Goal: Information Seeking & Learning: Learn about a topic

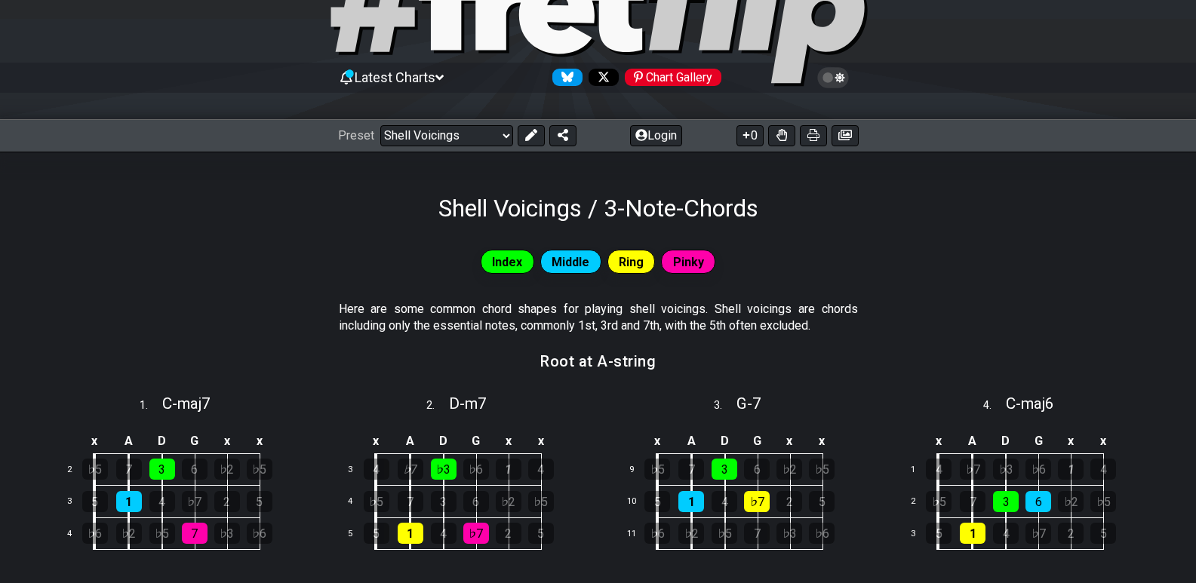
scroll to position [226, 0]
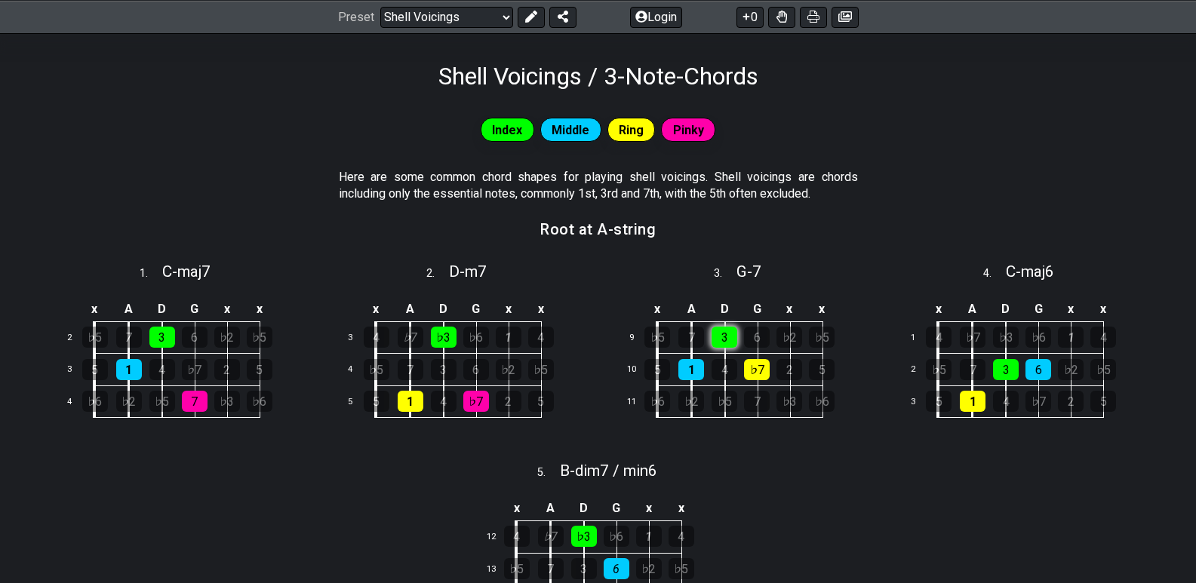
click at [729, 331] on div "3" at bounding box center [724, 337] width 26 height 21
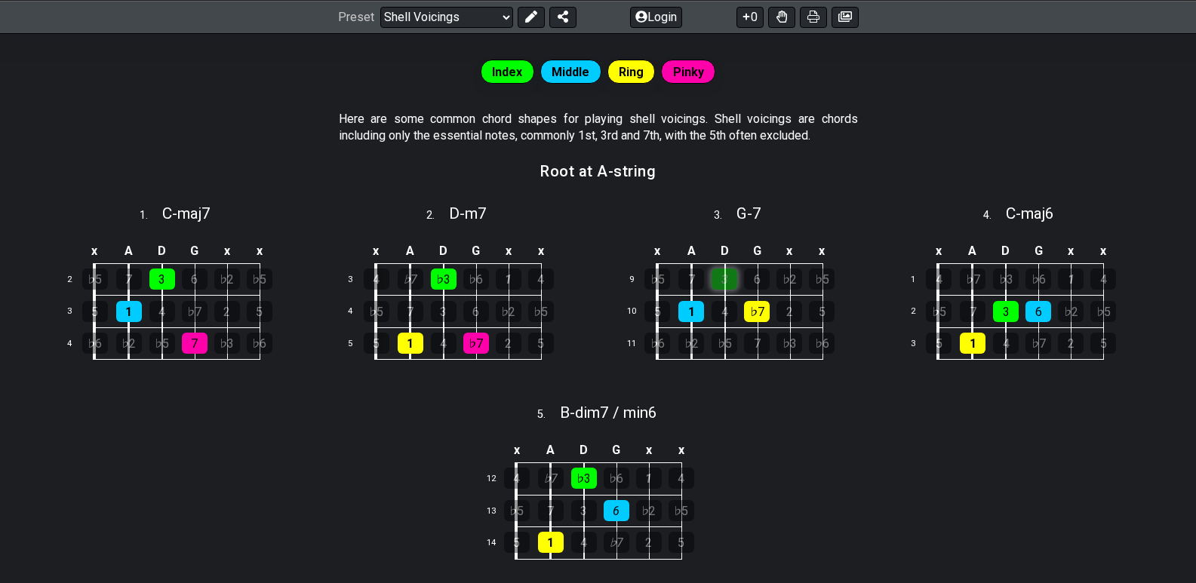
scroll to position [302, 0]
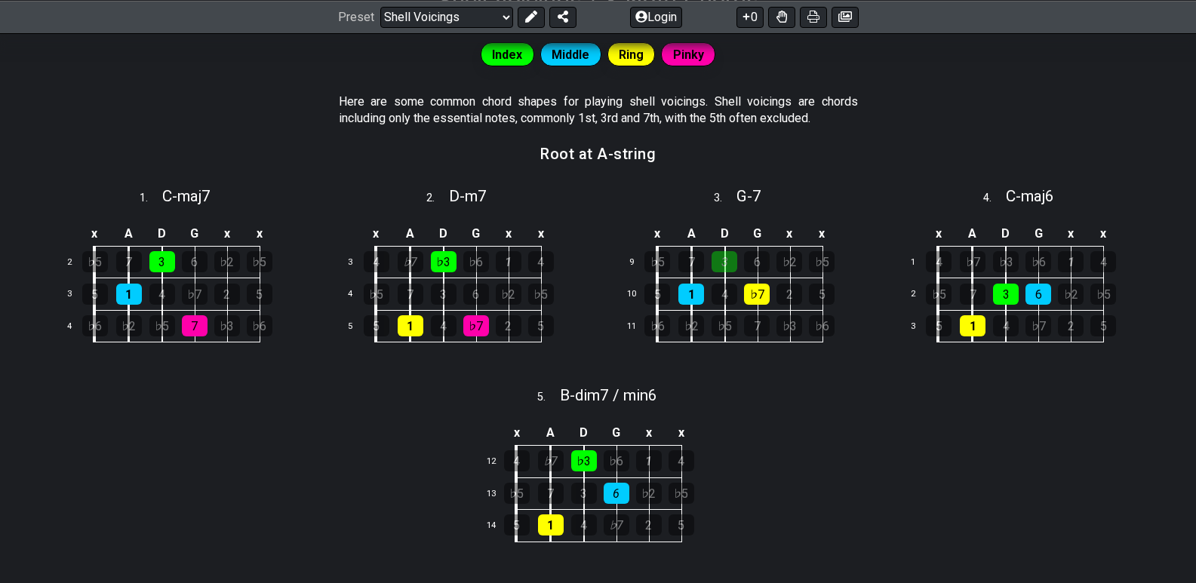
click at [748, 361] on div "x A D G x x 9 ♭5 7 3 6 ♭2 ♭5 10 5 1 4 ♭7 2 5 11 ♭6 ♭2 ♭5 7 ♭3 ♭6" at bounding box center [739, 292] width 272 height 170
click at [719, 264] on div "3" at bounding box center [724, 261] width 26 height 21
click at [698, 295] on div "1" at bounding box center [691, 294] width 26 height 21
click at [677, 295] on td "5" at bounding box center [674, 294] width 35 height 32
click at [681, 297] on div "1" at bounding box center [691, 294] width 26 height 21
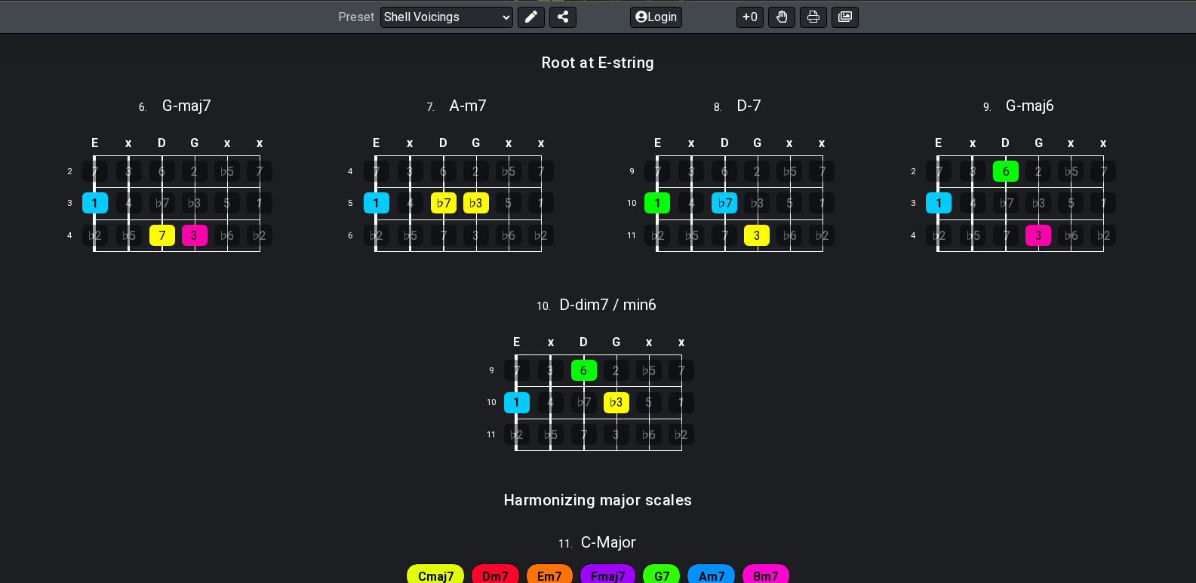
scroll to position [1282, 0]
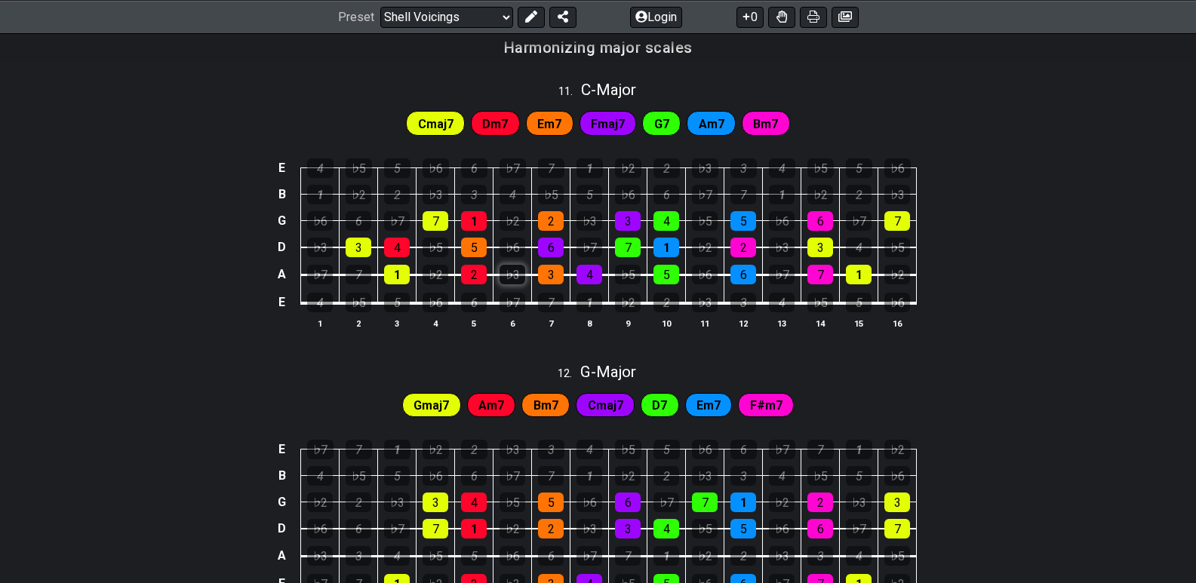
click at [514, 279] on div "♭3" at bounding box center [512, 275] width 26 height 20
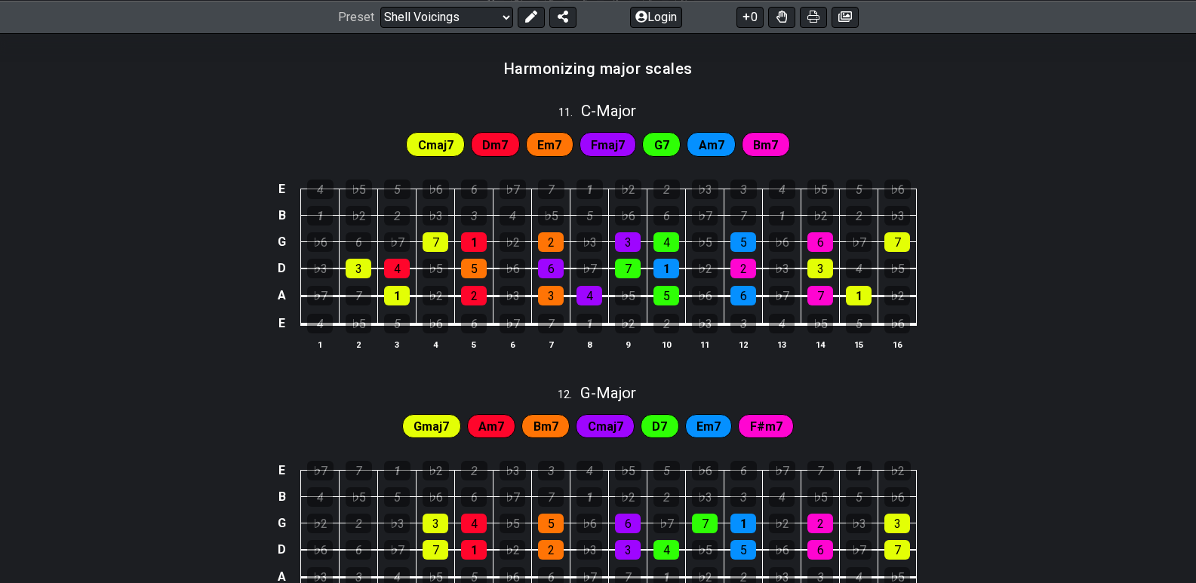
scroll to position [1015, 0]
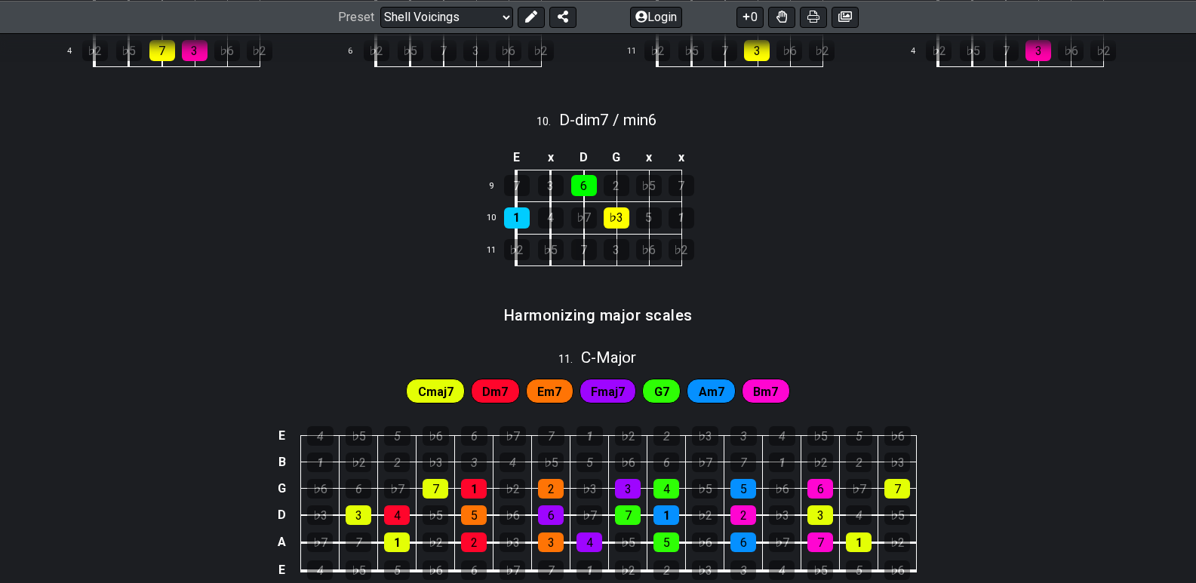
drag, startPoint x: 507, startPoint y: 386, endPoint x: 523, endPoint y: 381, distance: 16.7
click at [508, 386] on div "Dm7" at bounding box center [495, 391] width 49 height 24
click at [533, 379] on div "Em7" at bounding box center [550, 391] width 48 height 24
drag, startPoint x: 514, startPoint y: 386, endPoint x: 494, endPoint y: 385, distance: 20.4
click at [513, 386] on div "Dm7" at bounding box center [495, 391] width 49 height 24
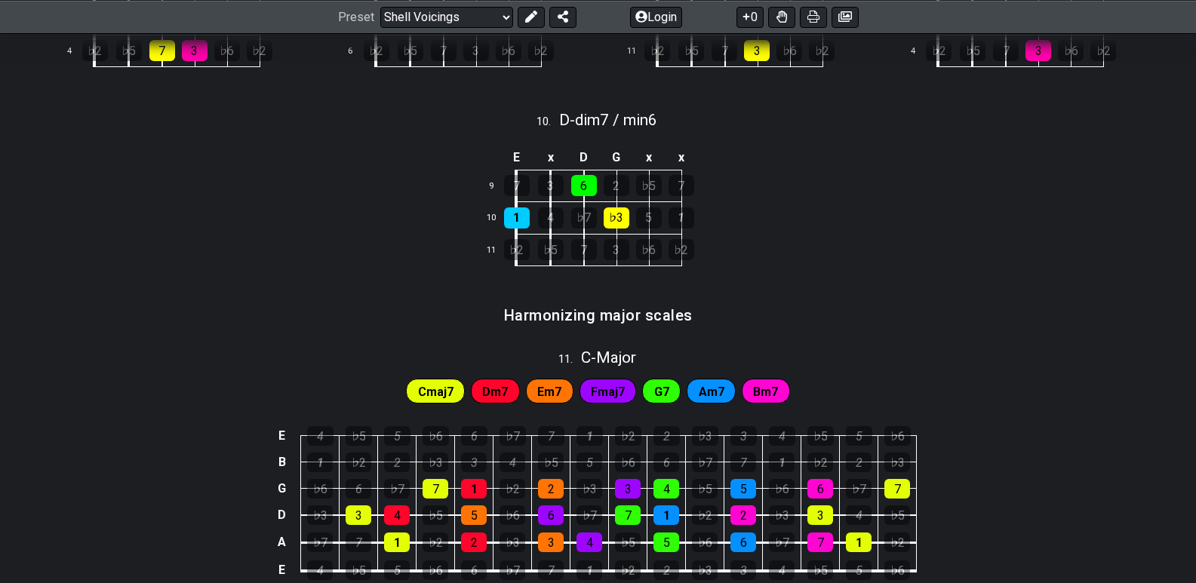
click at [494, 385] on span "Dm7" at bounding box center [495, 392] width 26 height 22
drag, startPoint x: 461, startPoint y: 512, endPoint x: 542, endPoint y: 484, distance: 85.4
click at [462, 512] on div "5" at bounding box center [474, 515] width 26 height 20
click at [548, 484] on div "2" at bounding box center [551, 489] width 26 height 20
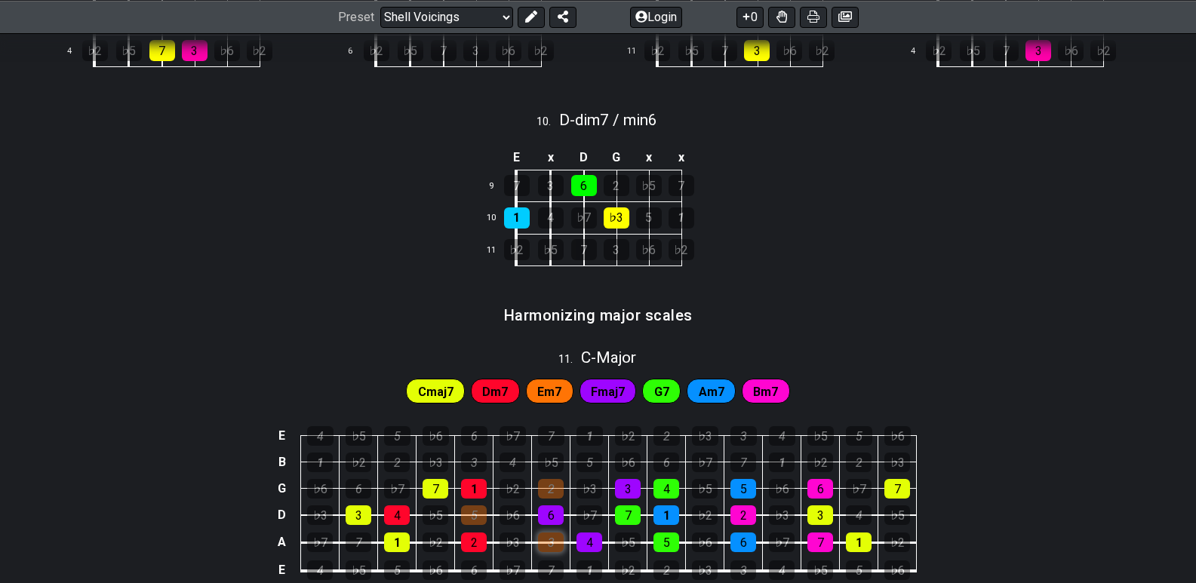
click at [551, 542] on div "3" at bounding box center [551, 543] width 26 height 20
click at [551, 538] on div "3" at bounding box center [551, 543] width 26 height 20
click at [479, 516] on div "5" at bounding box center [474, 515] width 26 height 20
click at [541, 487] on div "2" at bounding box center [551, 489] width 26 height 20
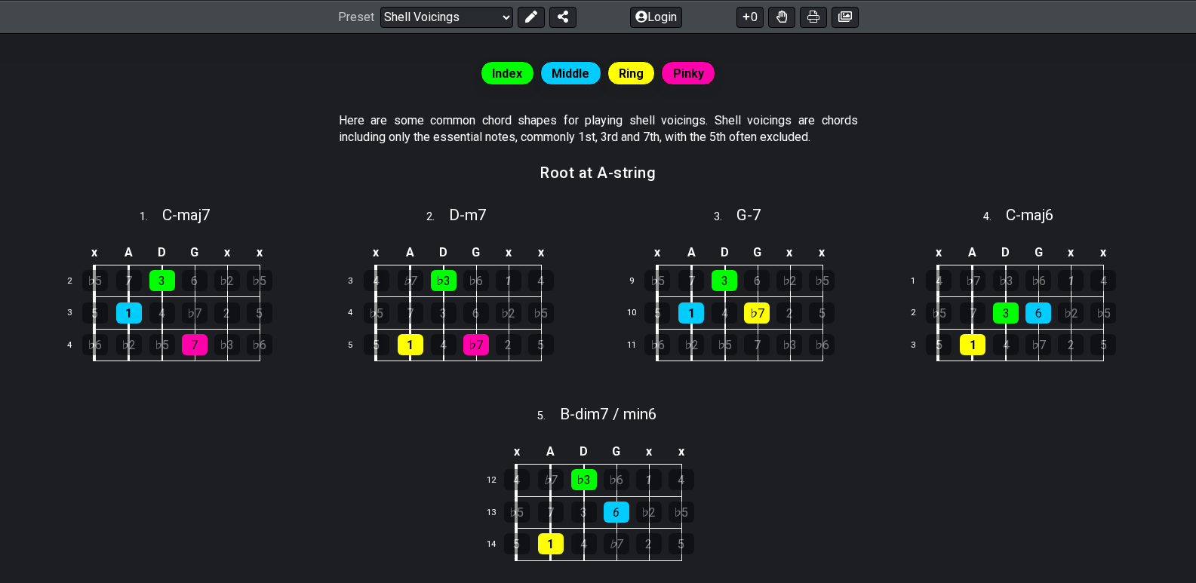
scroll to position [0, 0]
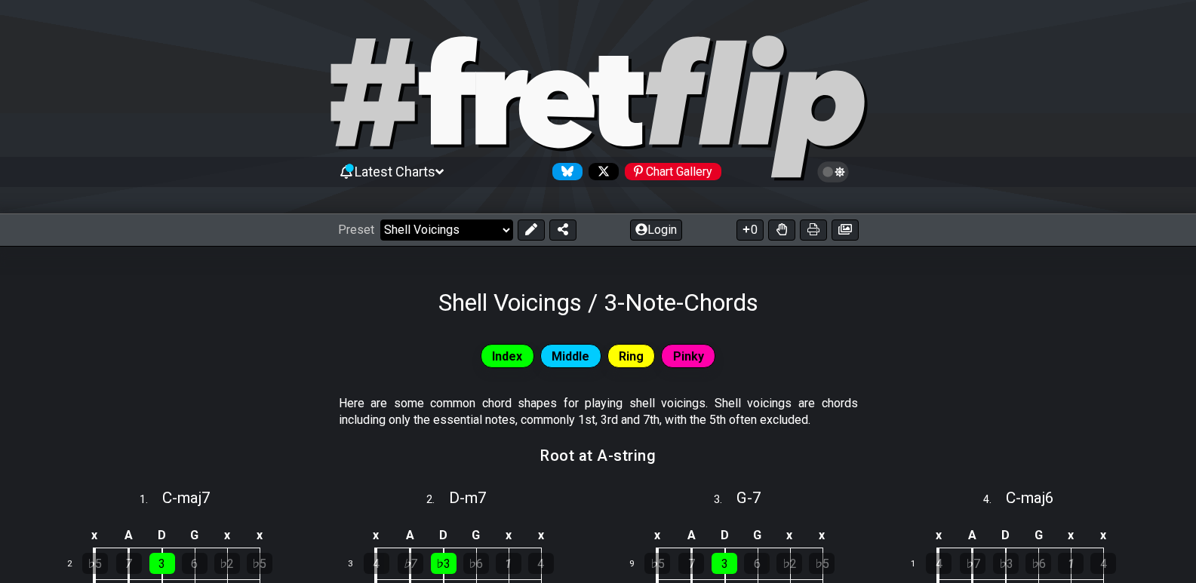
click at [459, 235] on select "Welcome to #fretflip! Initial Preset Custom Preset Minor Pentatonic Major Penta…" at bounding box center [446, 230] width 133 height 21
click at [380, 220] on select "Welcome to #fretflip! Initial Preset Custom Preset Minor Pentatonic Major Penta…" at bounding box center [446, 230] width 133 height 21
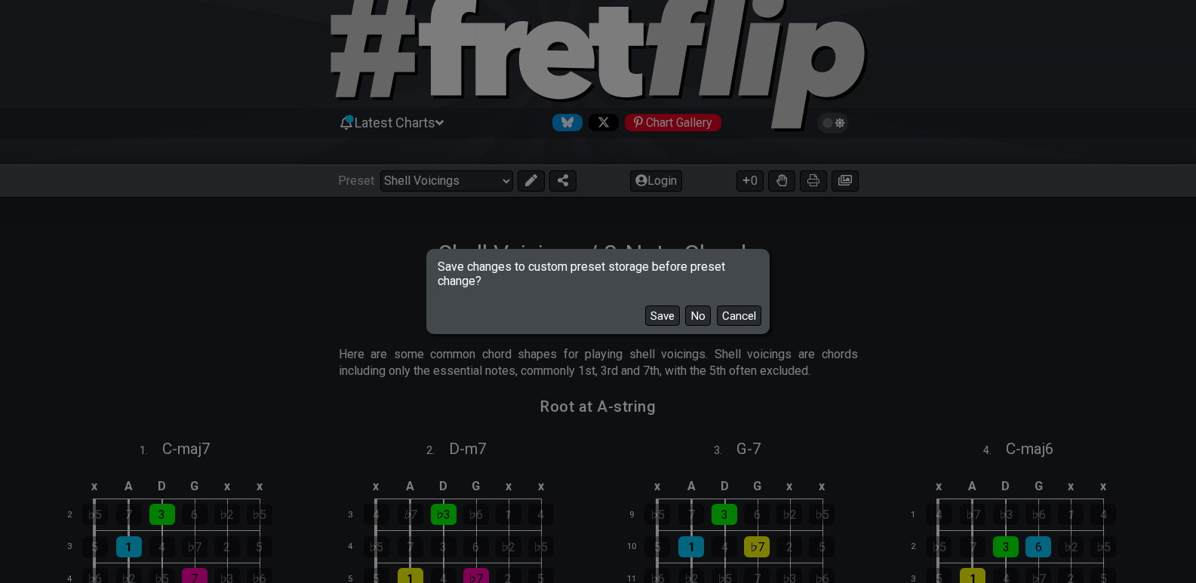
scroll to position [75, 0]
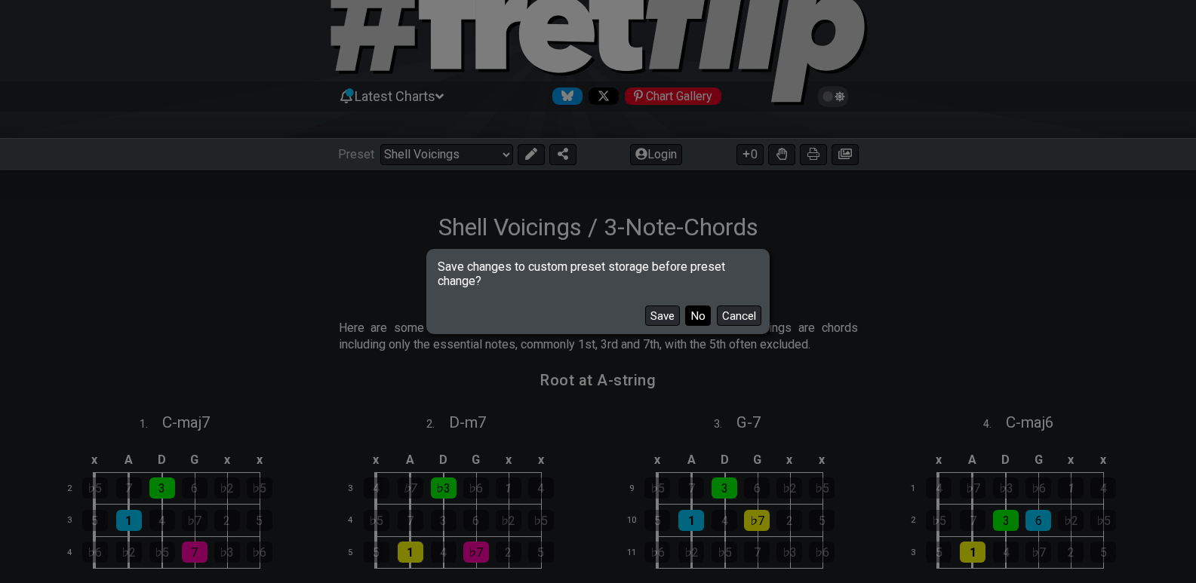
click at [696, 319] on button "No" at bounding box center [698, 316] width 26 height 20
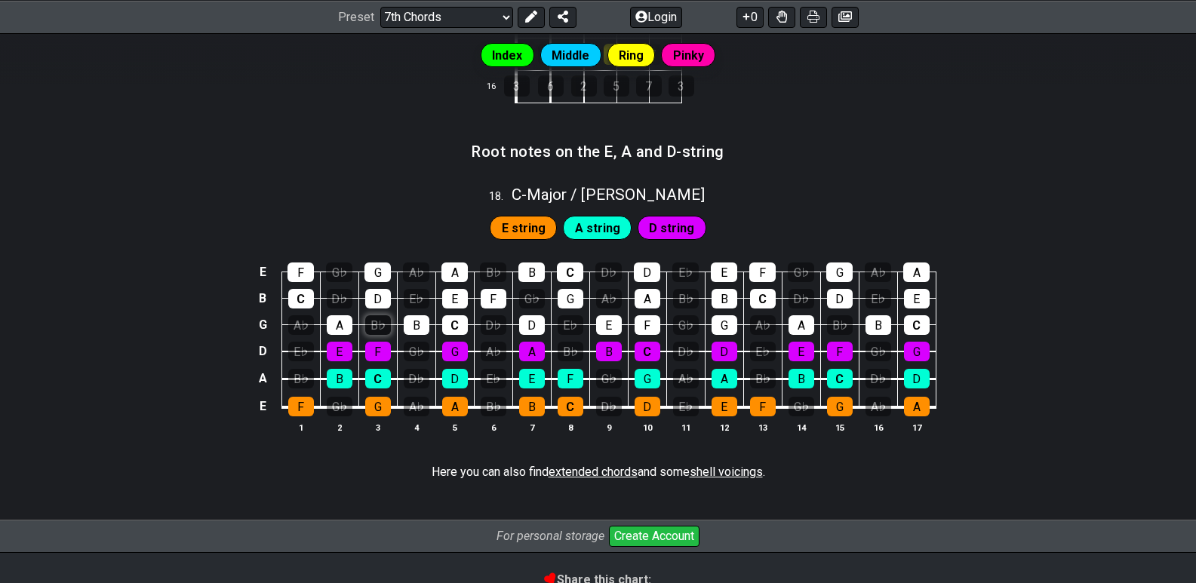
scroll to position [1810, 0]
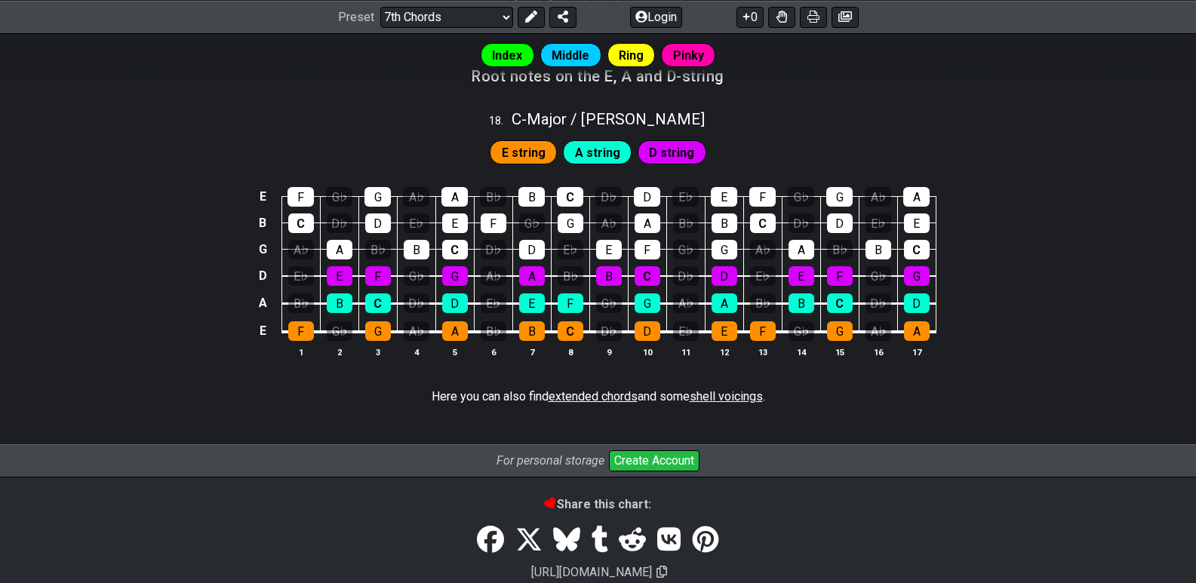
click at [597, 392] on span "extended chords" at bounding box center [592, 396] width 89 height 14
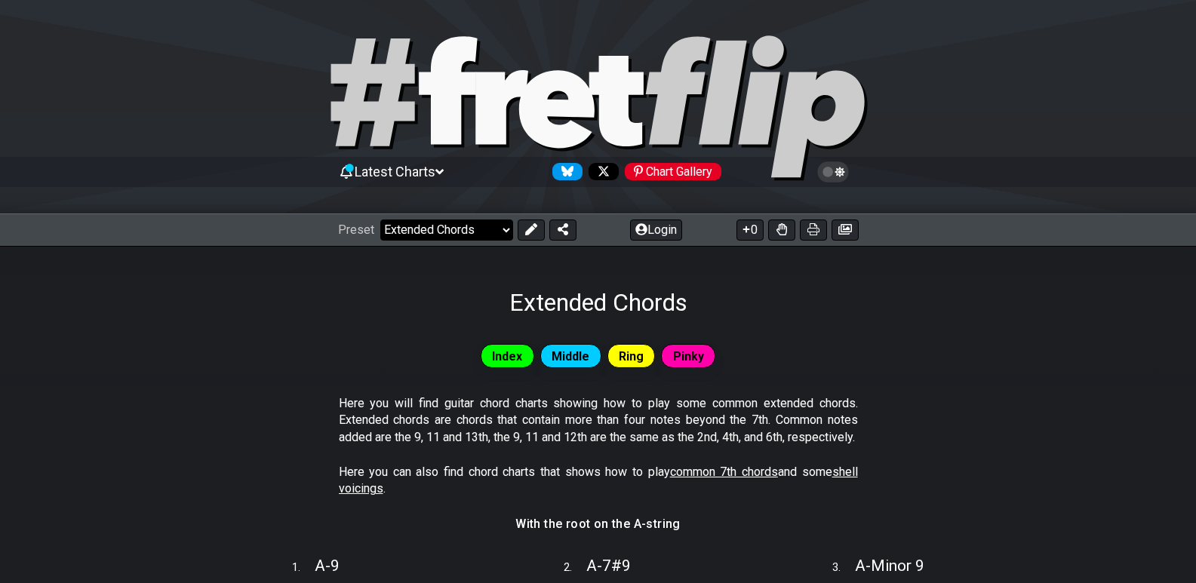
click at [459, 227] on select "Welcome to #fretflip! Initial Preset Custom Preset Minor Pentatonic Major Penta…" at bounding box center [446, 230] width 133 height 21
click at [380, 220] on select "Welcome to #fretflip! Initial Preset Custom Preset Minor Pentatonic Major Penta…" at bounding box center [446, 230] width 133 height 21
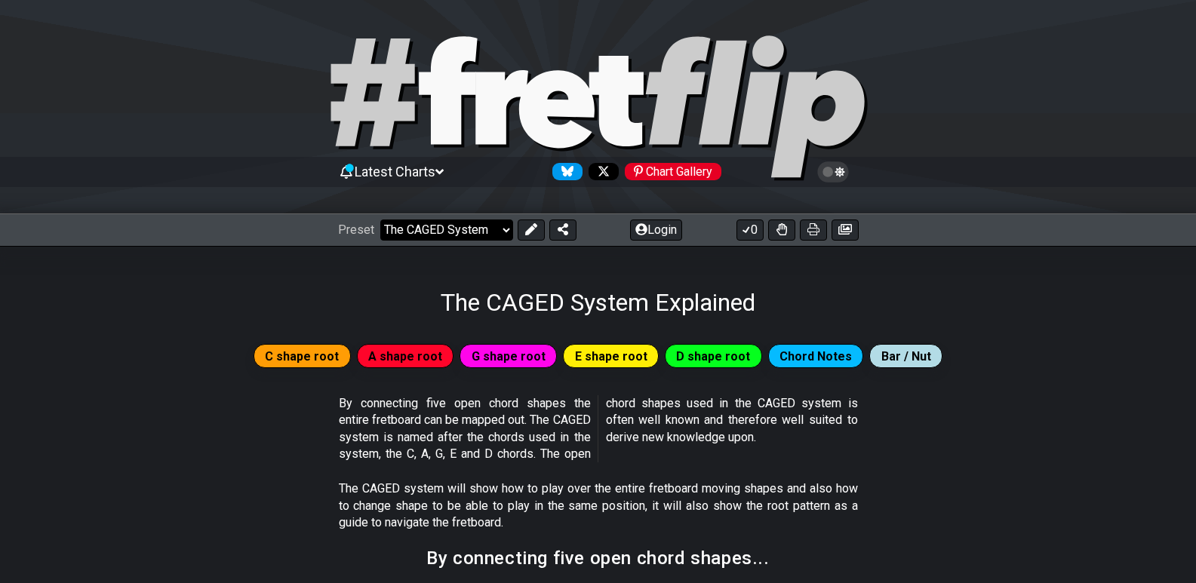
click at [477, 220] on select "Welcome to #fretflip! Initial Preset Custom Preset Minor Pentatonic Major Penta…" at bounding box center [446, 230] width 133 height 21
click at [380, 220] on select "Welcome to #fretflip! Initial Preset Custom Preset Minor Pentatonic Major Penta…" at bounding box center [446, 230] width 133 height 21
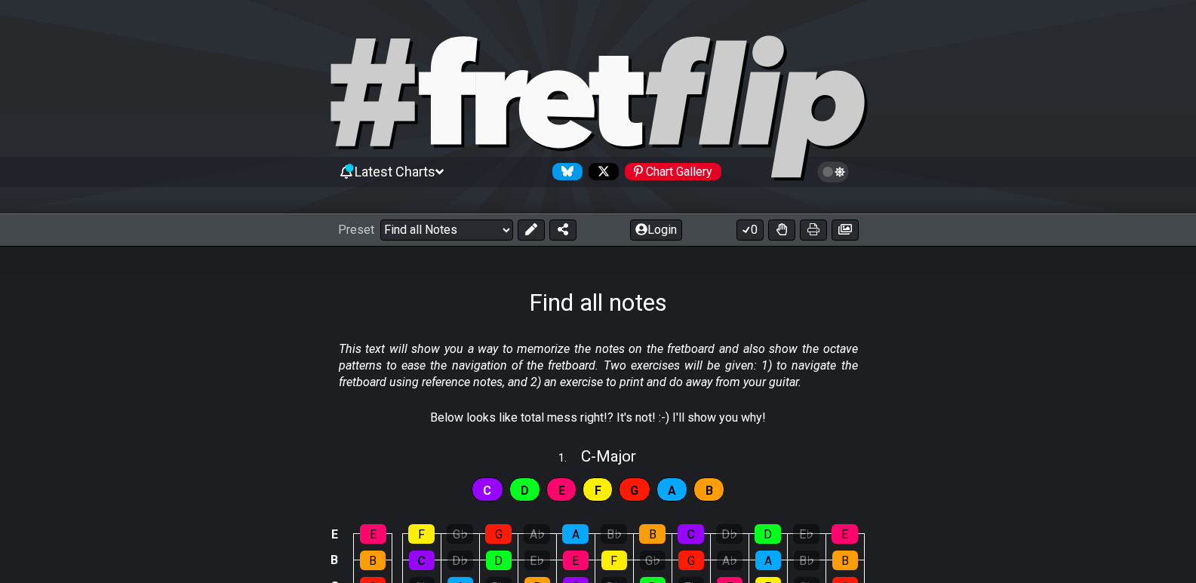
drag, startPoint x: 181, startPoint y: 455, endPoint x: 215, endPoint y: 99, distance: 357.7
click at [450, 241] on div "Preset Welcome to #fretflip! Initial Preset Custom Preset Minor Pentatonic Majo…" at bounding box center [598, 229] width 1196 height 33
click at [450, 238] on select "Welcome to #fretflip! Initial Preset Custom Preset Minor Pentatonic Major Penta…" at bounding box center [446, 230] width 133 height 21
click at [380, 220] on select "Welcome to #fretflip! Initial Preset Custom Preset Minor Pentatonic Major Penta…" at bounding box center [446, 230] width 133 height 21
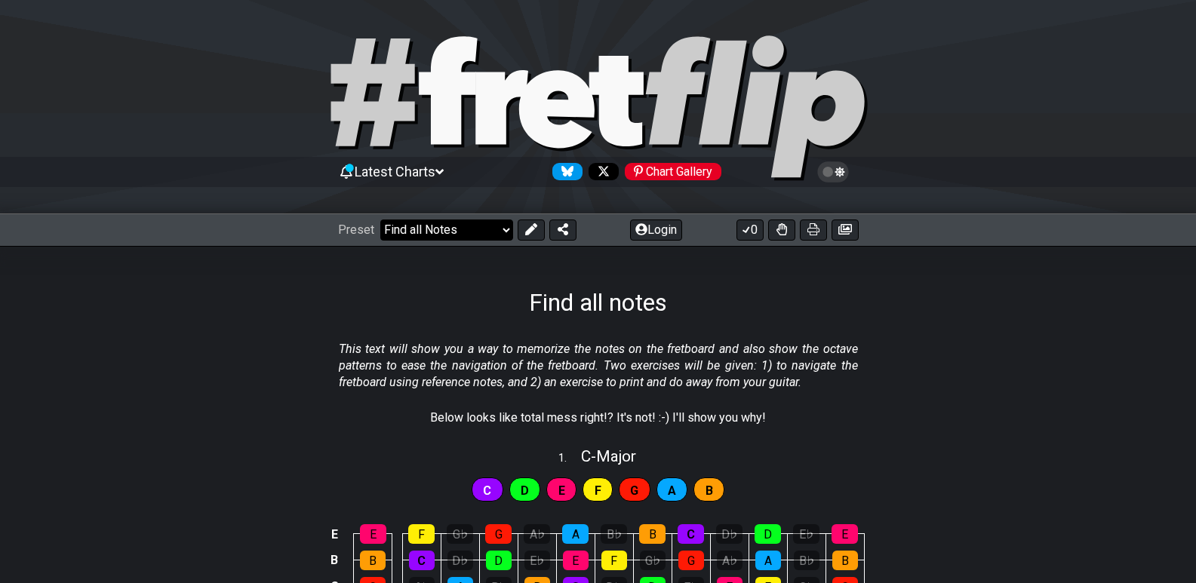
select select "/how-to-solo"
select select "C"
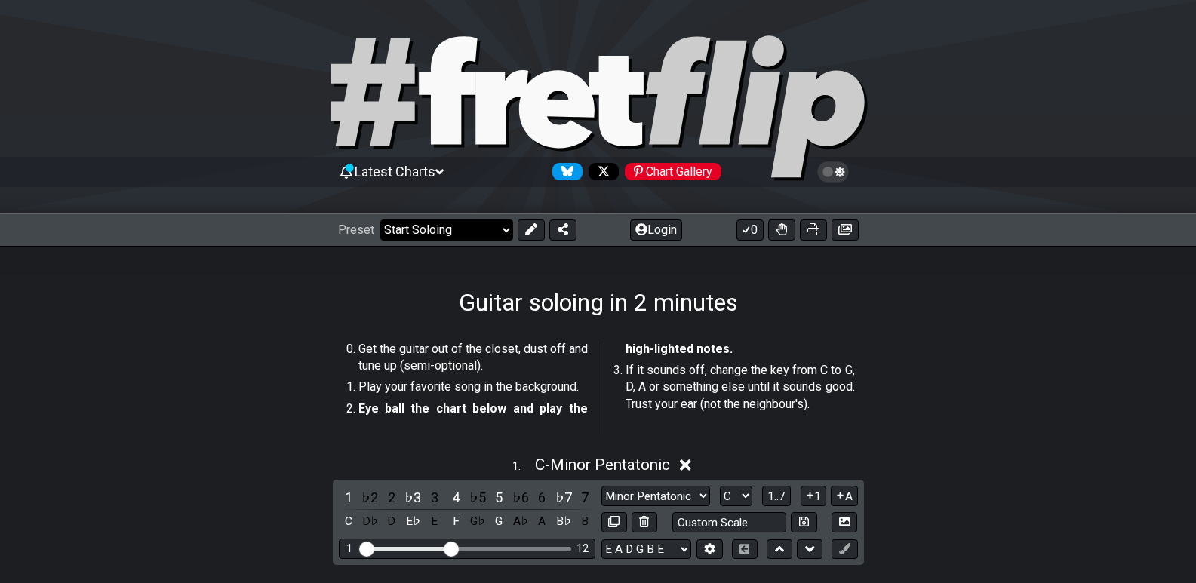
click at [422, 233] on select "Welcome to #fretflip! Initial Preset Custom Preset Minor Pentatonic Major Penta…" at bounding box center [446, 230] width 133 height 21
click at [380, 220] on select "Welcome to #fretflip! Initial Preset Custom Preset Minor Pentatonic Major Penta…" at bounding box center [446, 230] width 133 height 21
select select "/guitar-scales"
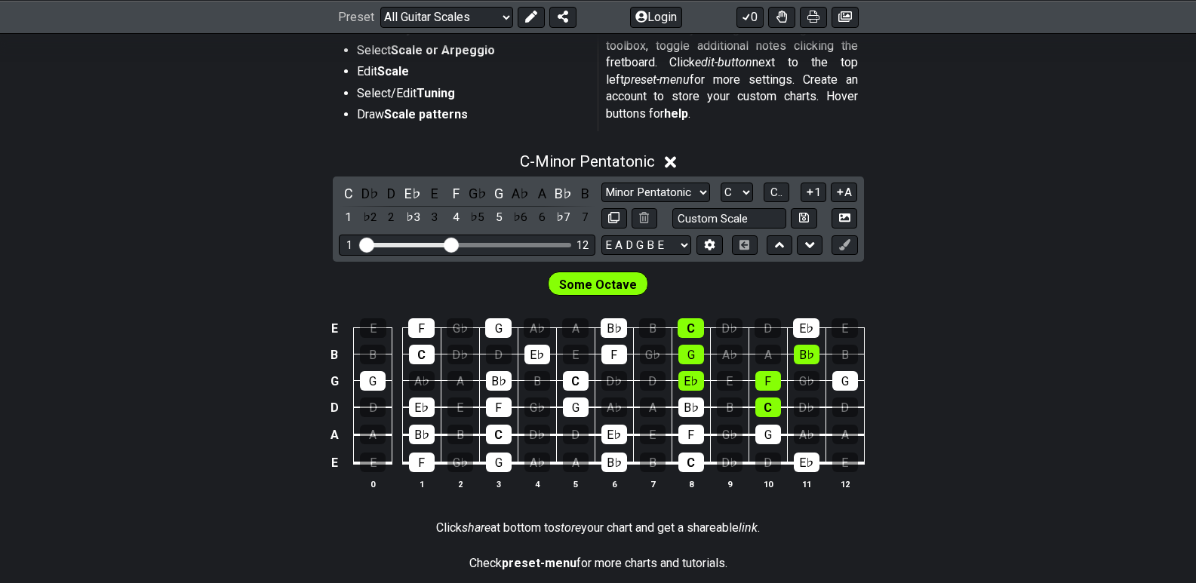
scroll to position [377, 0]
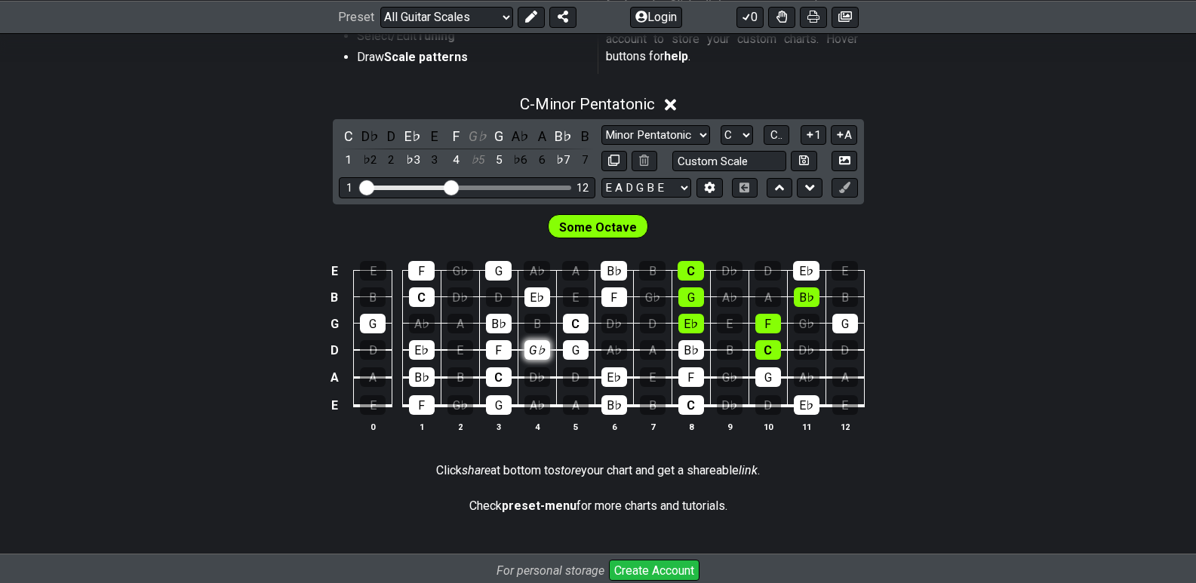
click at [539, 350] on div "G♭" at bounding box center [537, 350] width 26 height 20
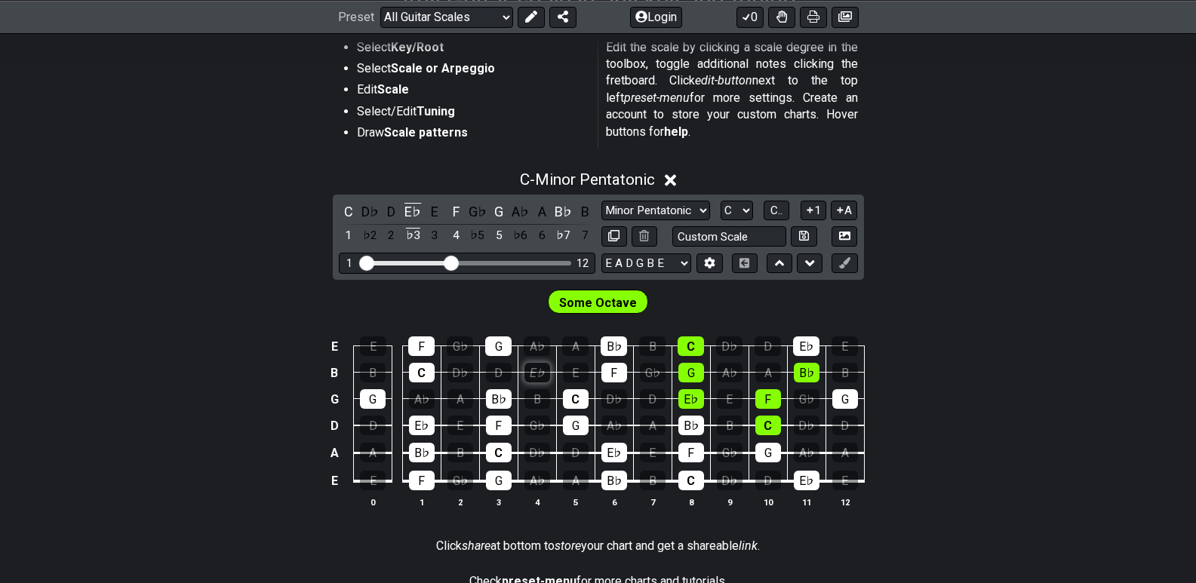
click at [538, 382] on div "E♭" at bounding box center [537, 373] width 26 height 20
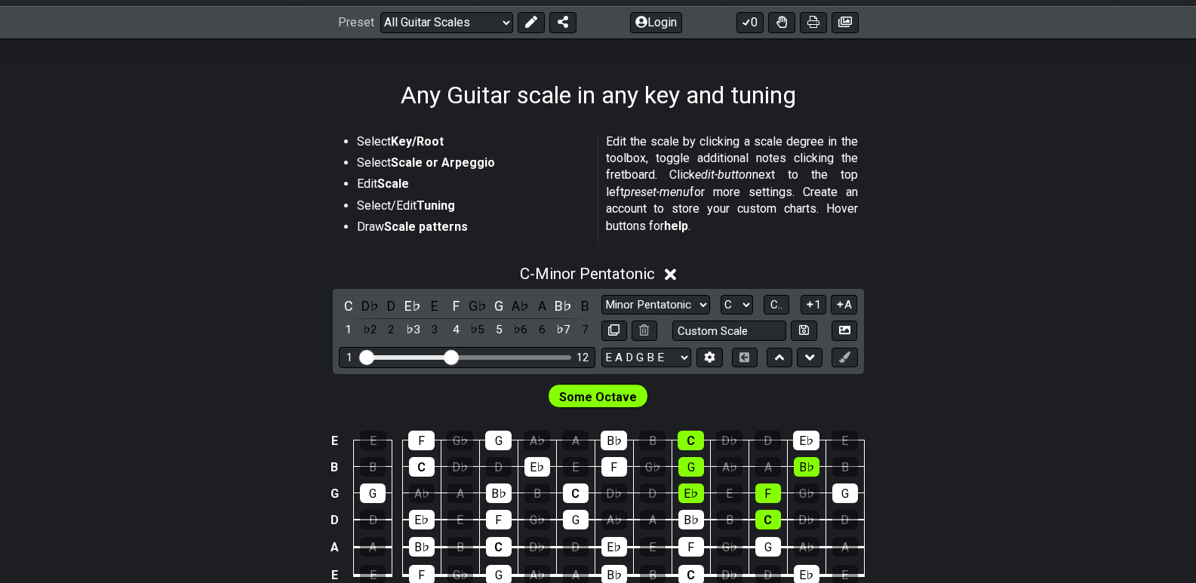
scroll to position [196, 0]
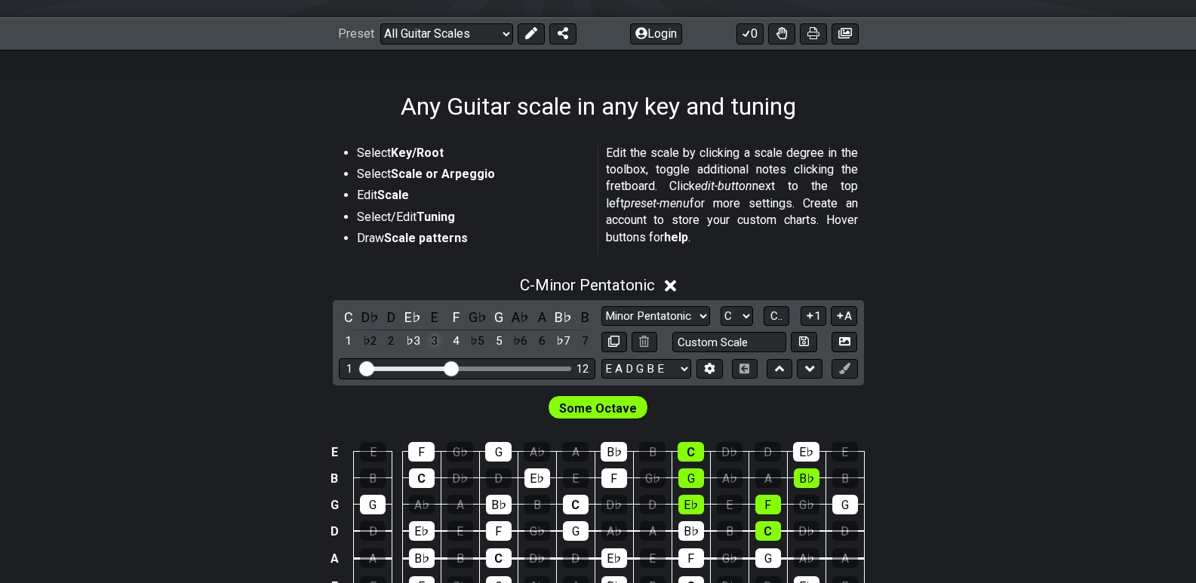
click at [441, 340] on div "3" at bounding box center [435, 341] width 20 height 20
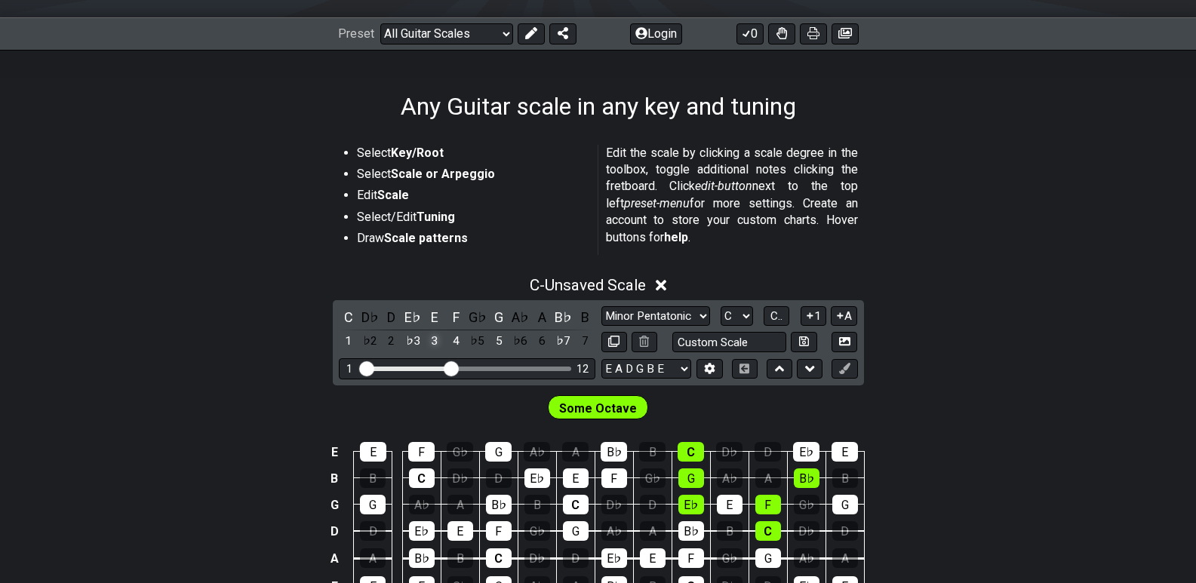
click at [441, 340] on div "3" at bounding box center [435, 341] width 20 height 20
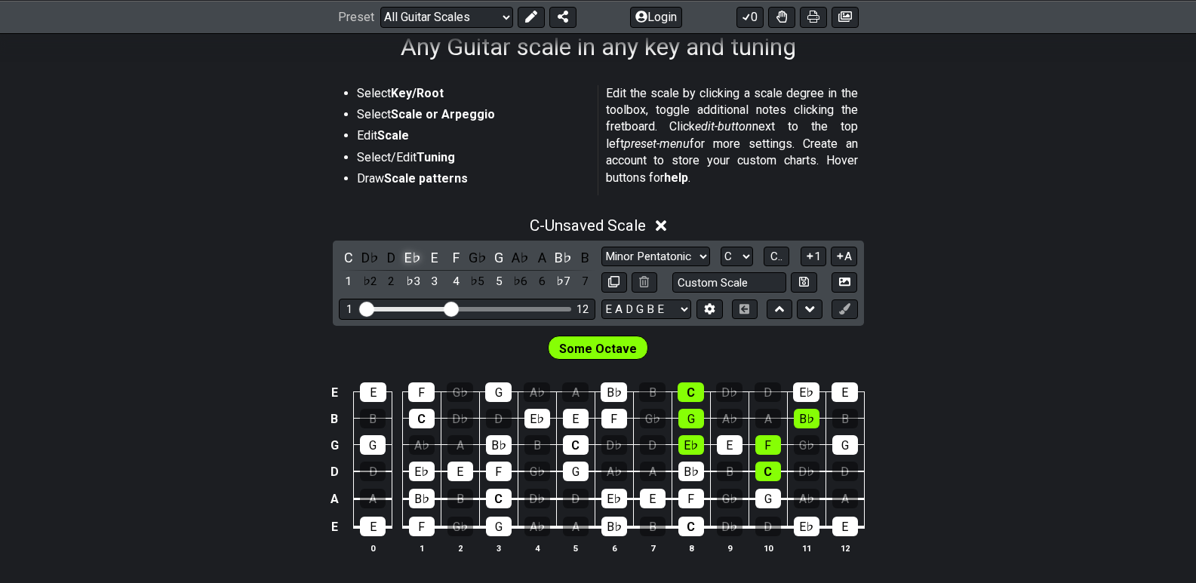
scroll to position [151, 0]
